Goal: Task Accomplishment & Management: Manage account settings

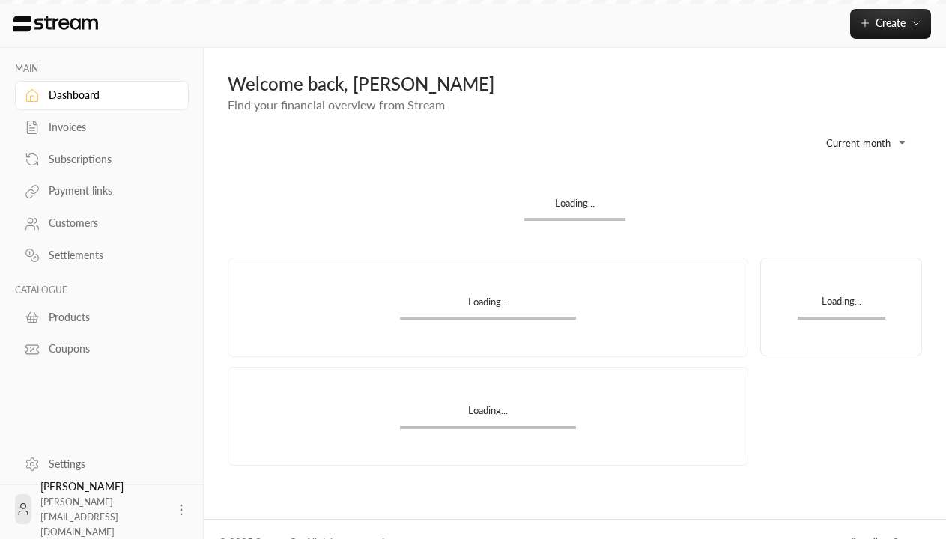
click at [100, 317] on div "Products" at bounding box center [109, 317] width 121 height 15
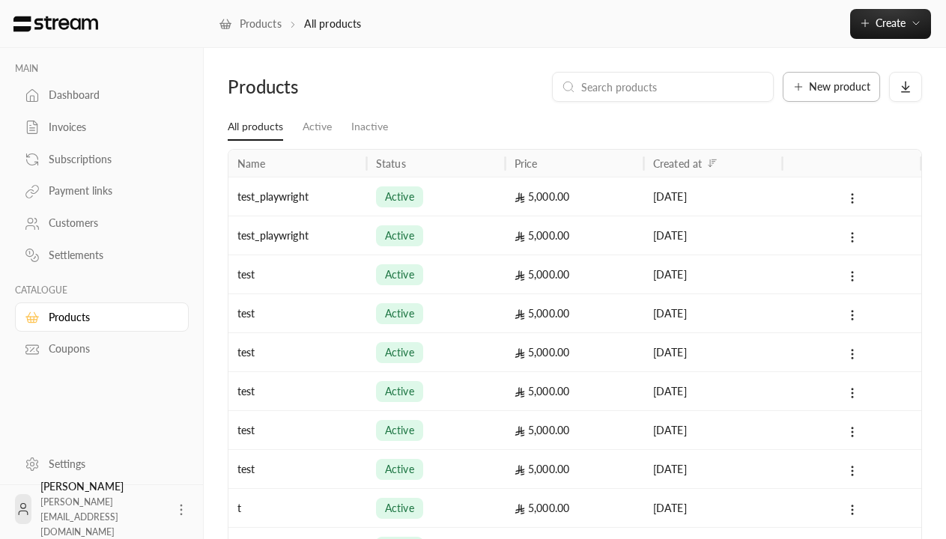
click at [832, 87] on span "New product" at bounding box center [839, 87] width 61 height 10
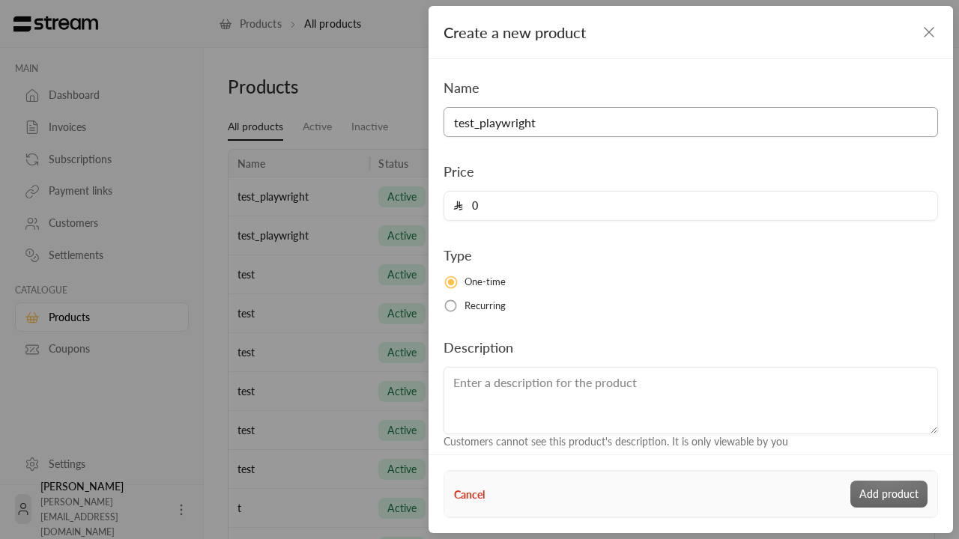
type input "test_playwright"
type input "5000"
click at [889, 494] on button "Add product" at bounding box center [888, 494] width 77 height 27
type input "0"
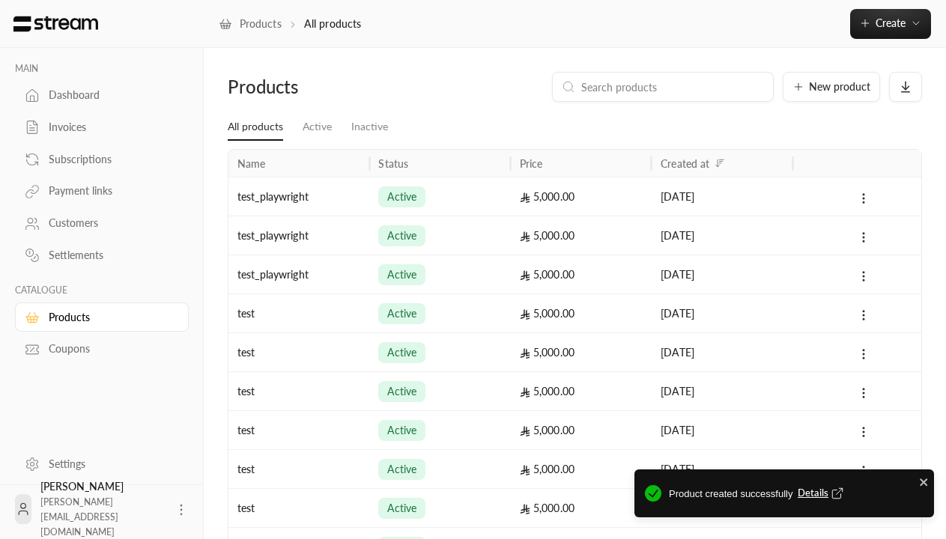
click at [822, 494] on span "Details" at bounding box center [822, 493] width 49 height 15
